Goal: Find specific page/section: Find specific page/section

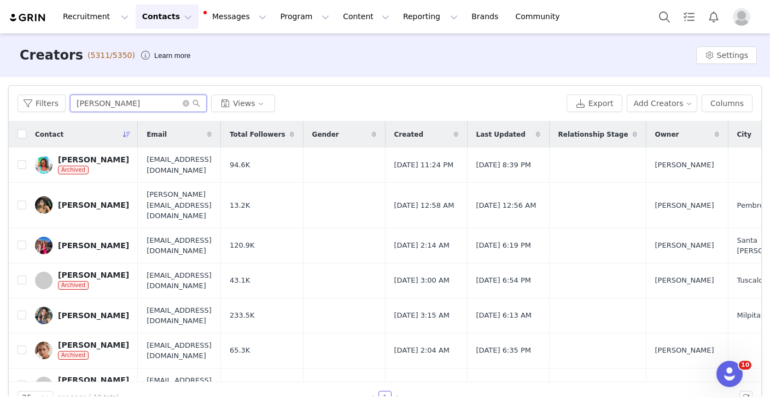
click at [116, 105] on input "[PERSON_NAME]" at bounding box center [138, 103] width 137 height 17
paste input "[PERSON_NAME] [PERSON_NAME]"
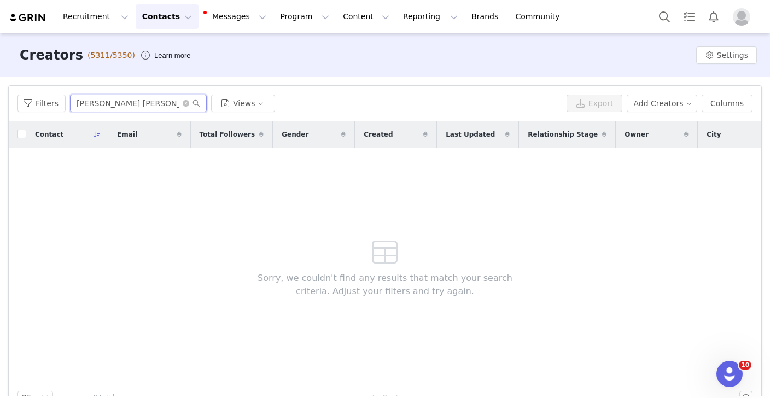
click at [118, 106] on input "[PERSON_NAME] [PERSON_NAME]" at bounding box center [138, 103] width 137 height 17
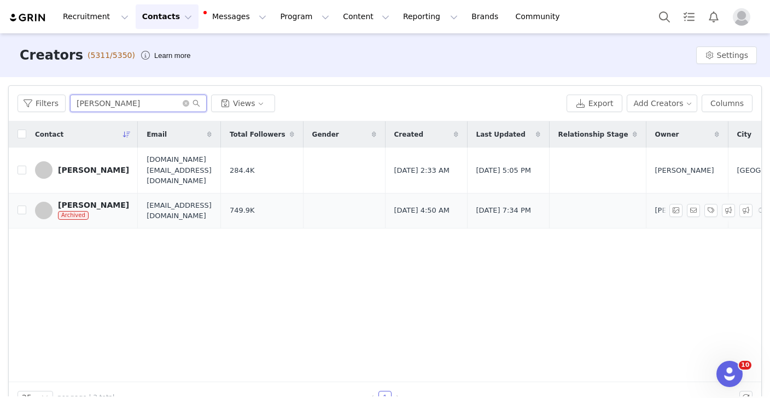
type input "[PERSON_NAME]"
click at [107, 201] on div "[PERSON_NAME]" at bounding box center [93, 205] width 71 height 9
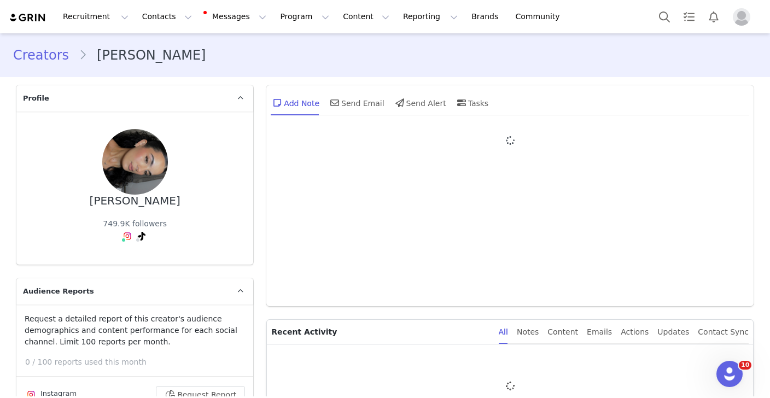
type input "+1 ([GEOGRAPHIC_DATA])"
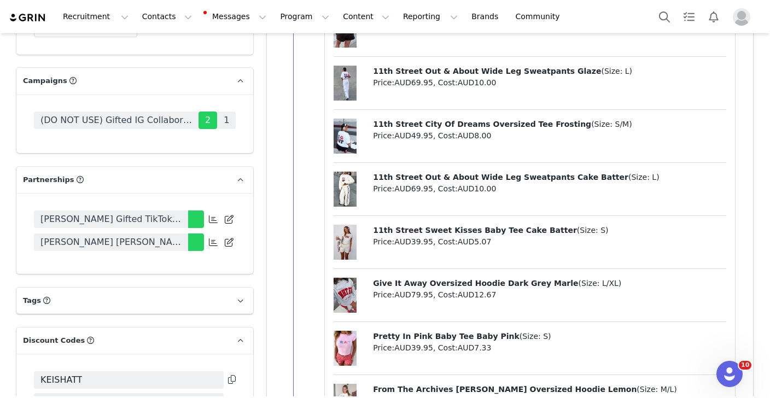
scroll to position [2347, 0]
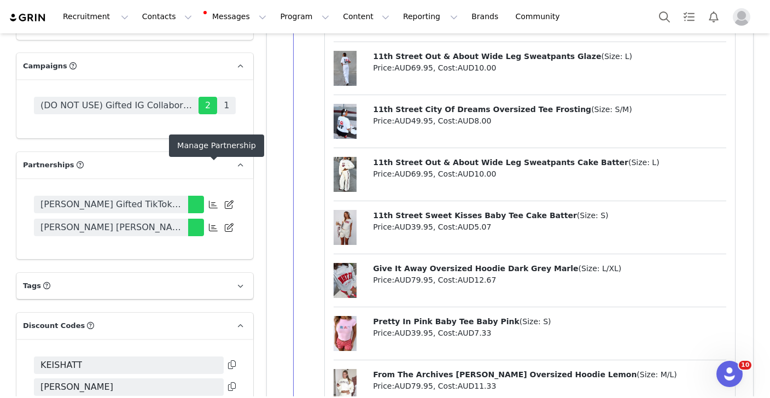
click at [215, 223] on icon at bounding box center [213, 227] width 9 height 9
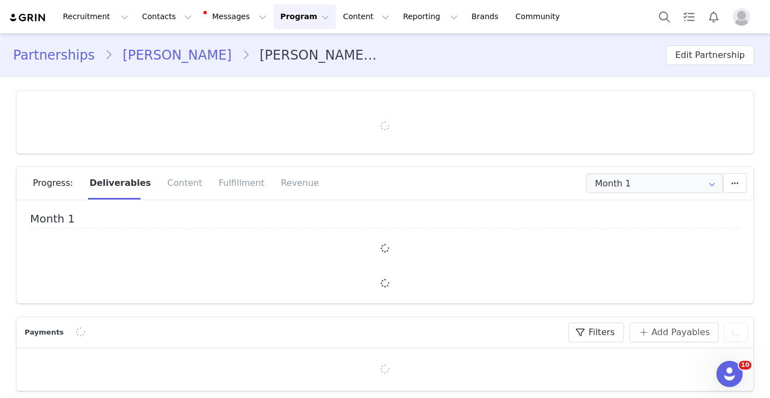
type input "+1 ([GEOGRAPHIC_DATA])"
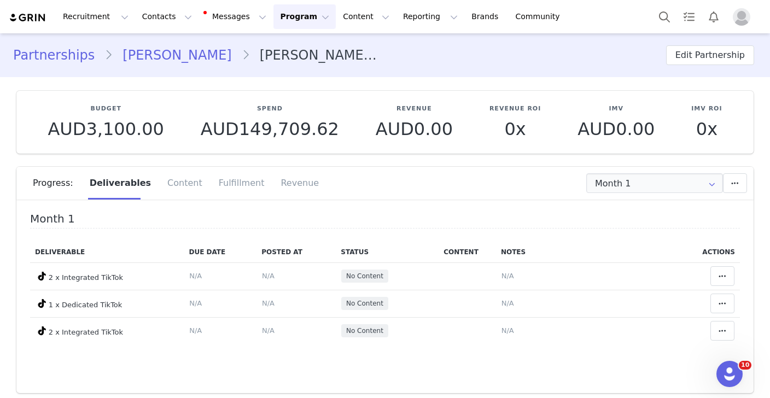
click at [177, 49] on link "[PERSON_NAME]" at bounding box center [177, 55] width 128 height 20
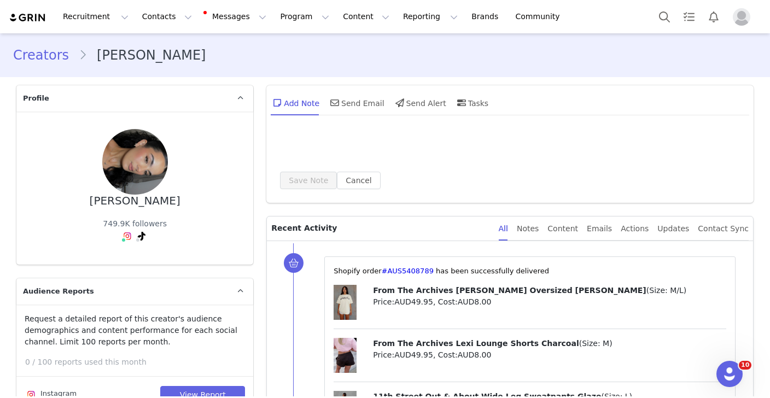
type input "+1 ([GEOGRAPHIC_DATA])"
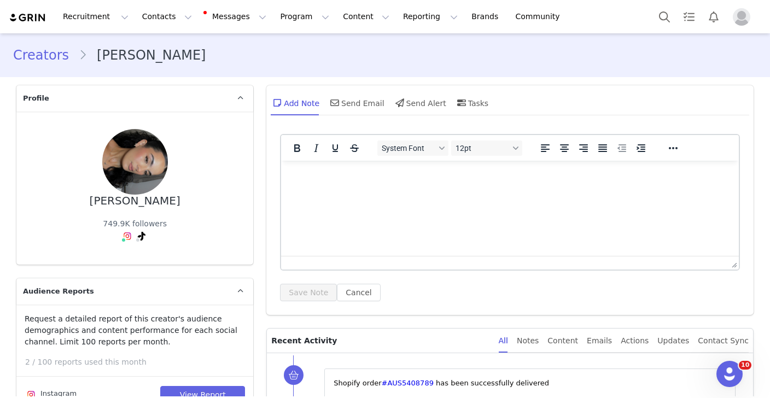
click at [336, 178] on p "Rich Text Area. Press ALT-0 for help." at bounding box center [510, 175] width 440 height 12
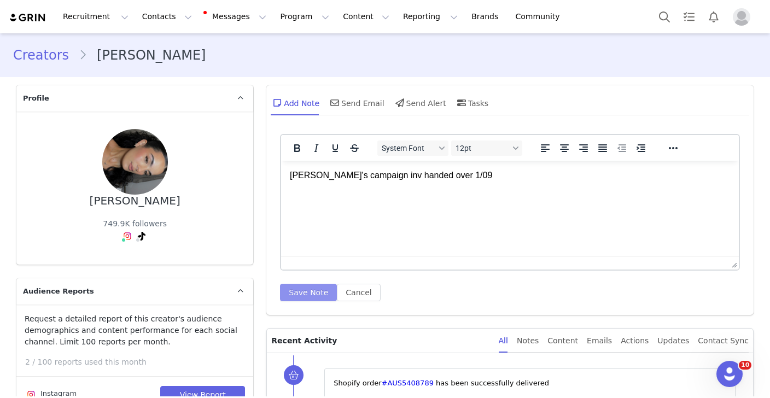
click at [301, 296] on button "Save Note" at bounding box center [308, 292] width 57 height 17
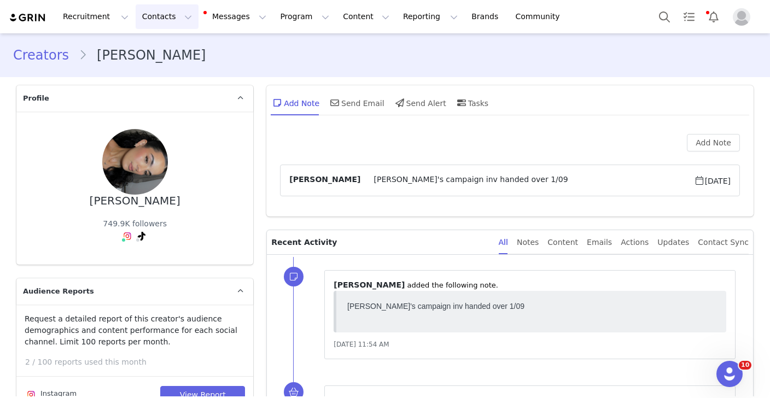
click at [168, 10] on button "Contacts Contacts" at bounding box center [167, 16] width 63 height 25
click at [166, 52] on p "Creators" at bounding box center [153, 48] width 33 height 11
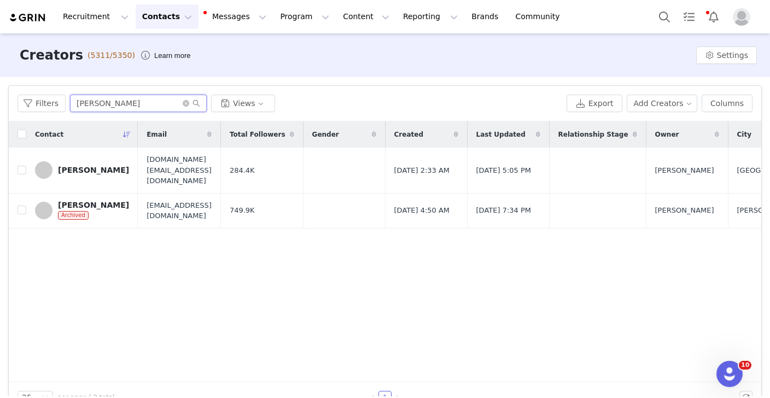
click at [112, 100] on input "[PERSON_NAME]" at bounding box center [138, 103] width 137 height 17
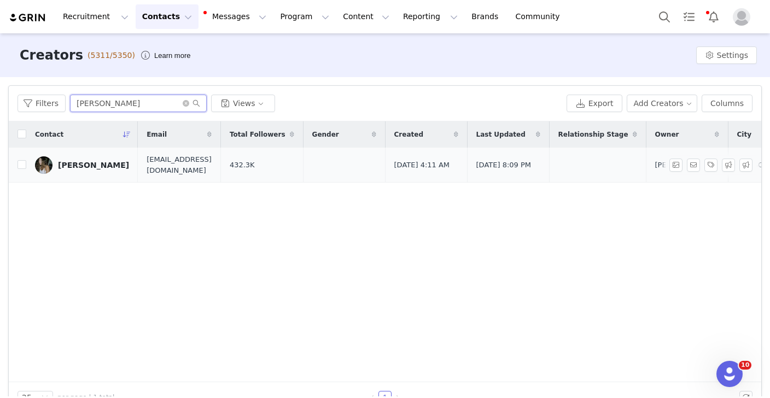
type input "[PERSON_NAME]"
click at [89, 169] on link "[PERSON_NAME]" at bounding box center [82, 164] width 94 height 17
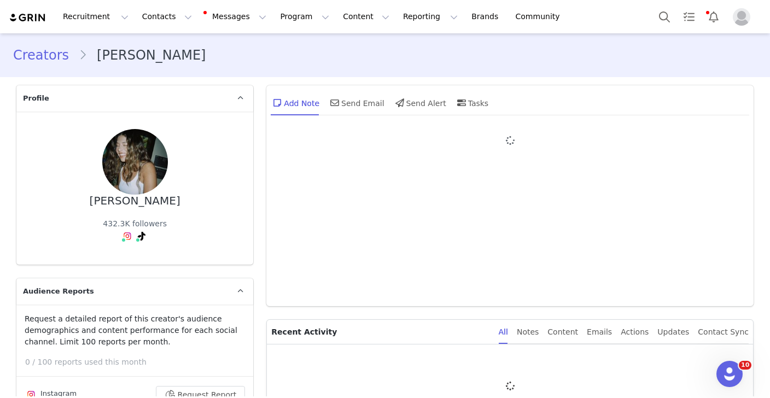
type input "+1 ([GEOGRAPHIC_DATA])"
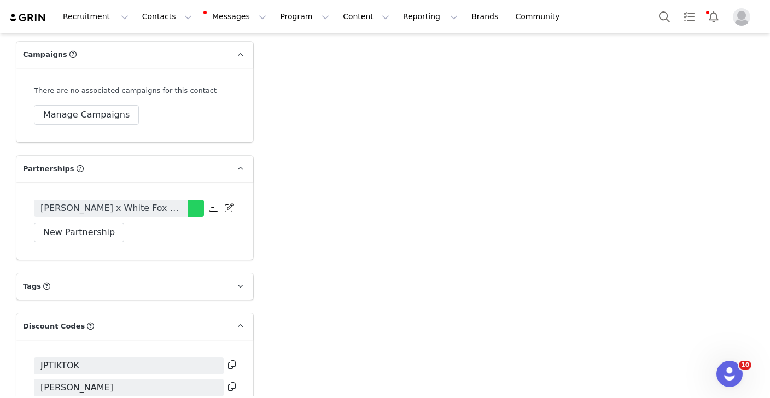
scroll to position [2445, 0]
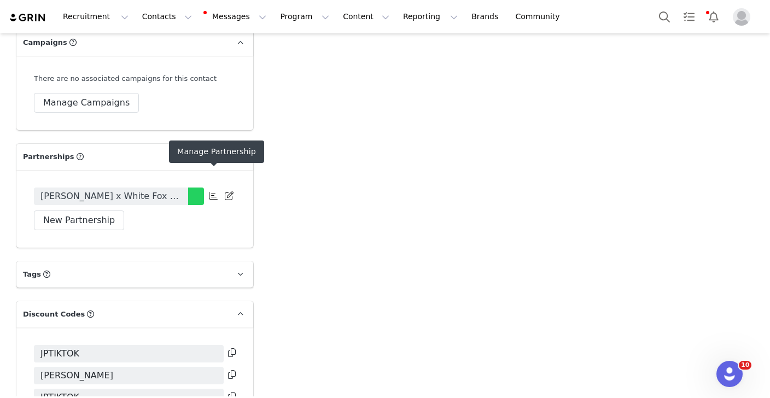
click at [209, 191] on icon at bounding box center [213, 195] width 9 height 9
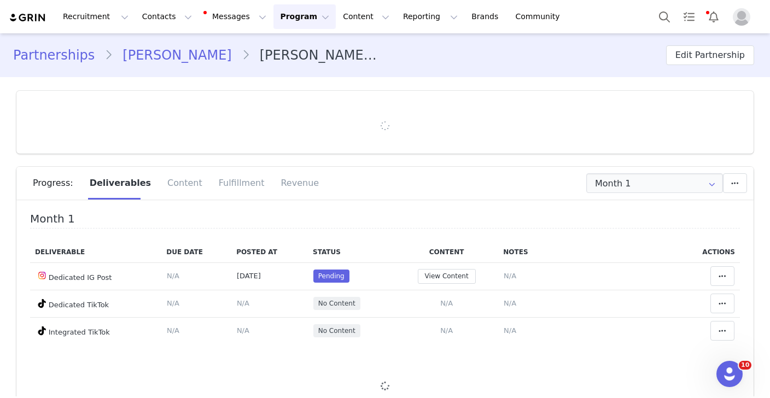
type input "+1 ([GEOGRAPHIC_DATA])"
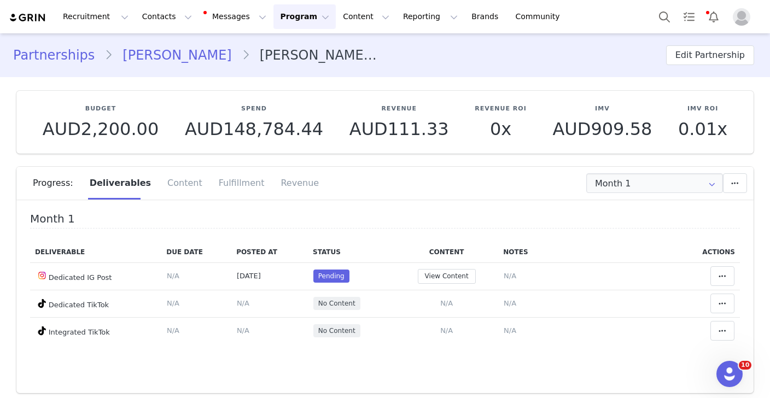
click at [179, 61] on link "[PERSON_NAME]" at bounding box center [177, 55] width 128 height 20
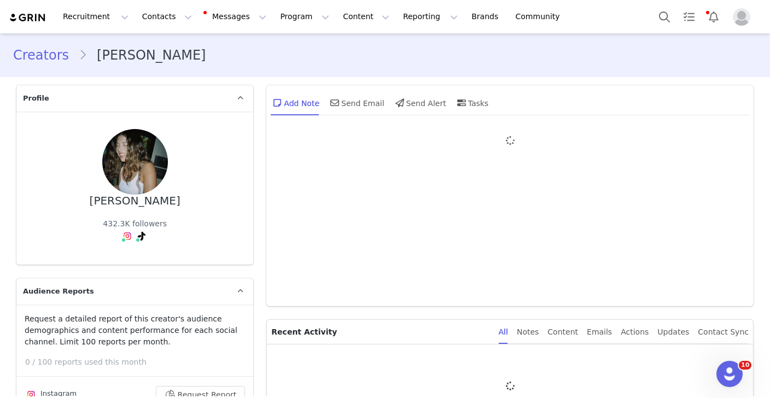
type input "+1 ([GEOGRAPHIC_DATA])"
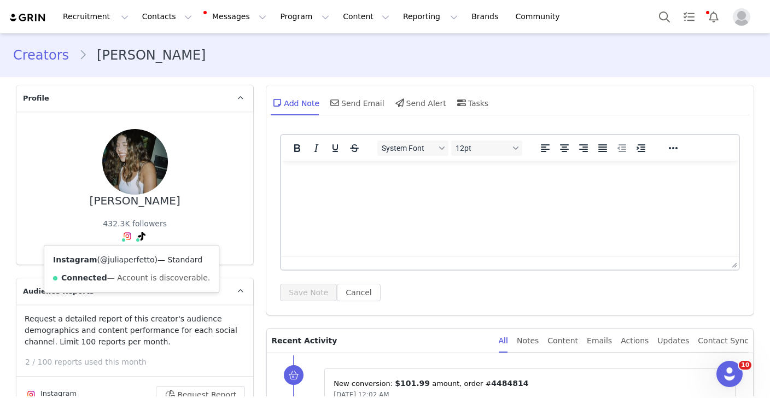
click at [121, 259] on link "@juliaperfetto" at bounding box center [127, 259] width 54 height 9
